Goal: Check status: Check status

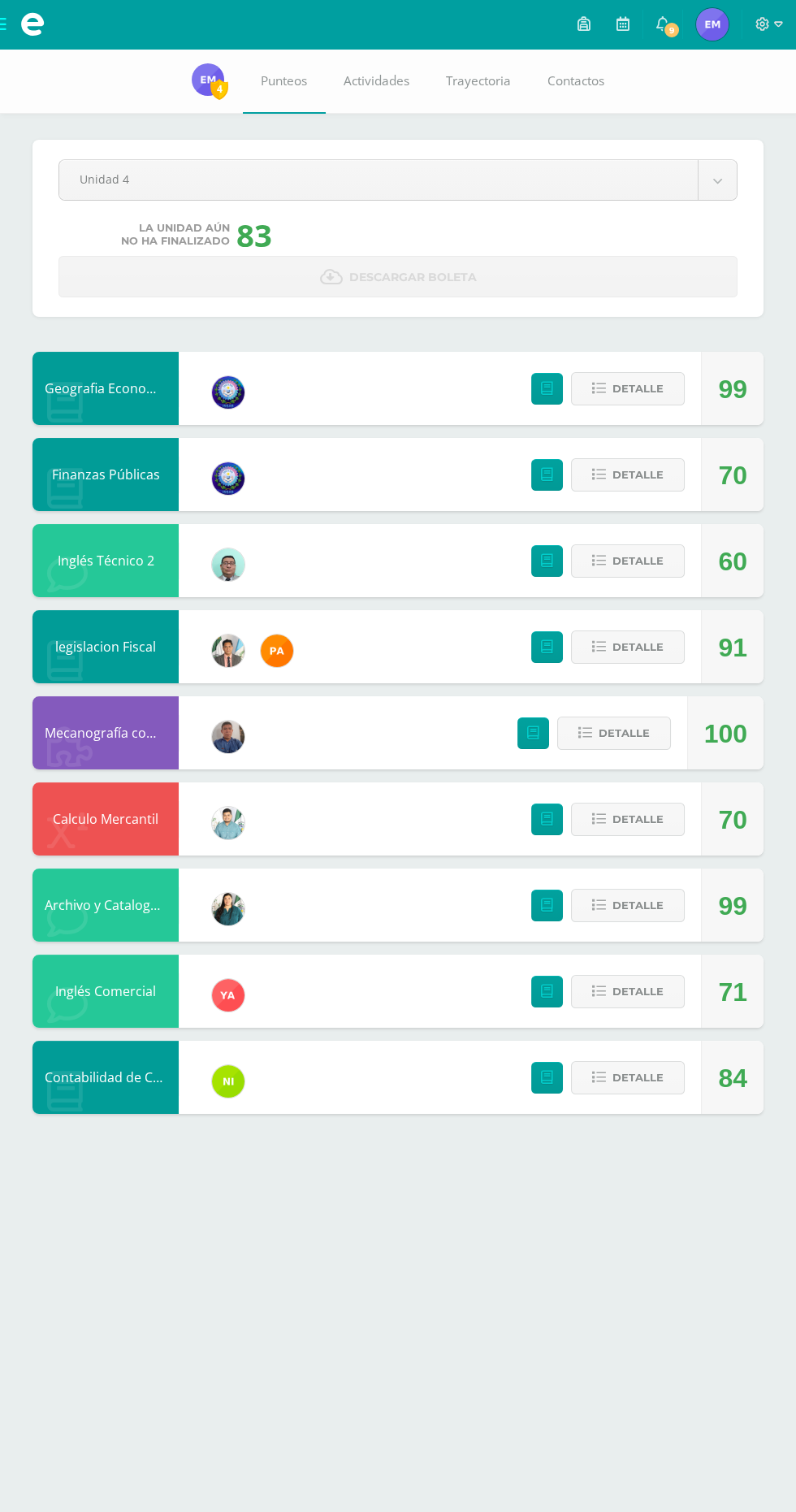
click at [694, 23] on span "[PERSON_NAME] Mi Perfil" at bounding box center [712, 24] width 39 height 33
